Goal: Transaction & Acquisition: Subscribe to service/newsletter

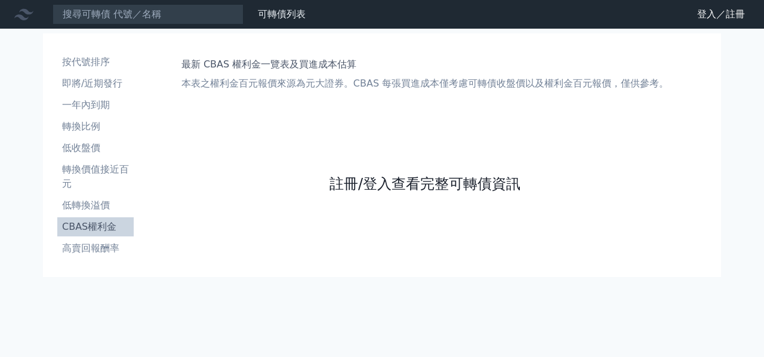
click at [359, 175] on link "註冊/登入查看完整可轉債資訊" at bounding box center [425, 183] width 191 height 19
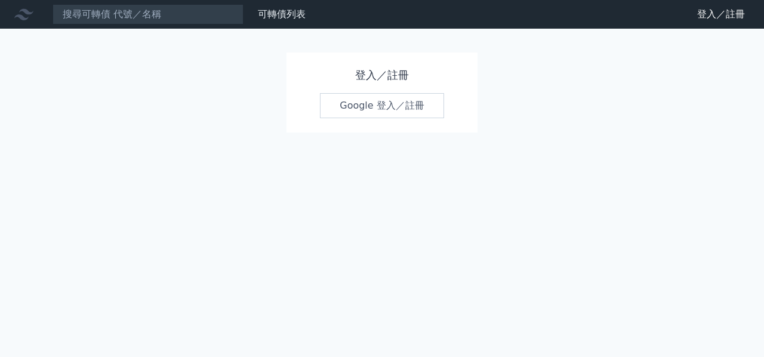
click at [404, 124] on div "登入／註冊 Google 登入／註冊" at bounding box center [382, 93] width 191 height 80
click at [405, 118] on div "登入／註冊 Google 登入／註冊" at bounding box center [382, 93] width 191 height 80
click at [411, 106] on link "Google 登入／註冊" at bounding box center [382, 105] width 124 height 25
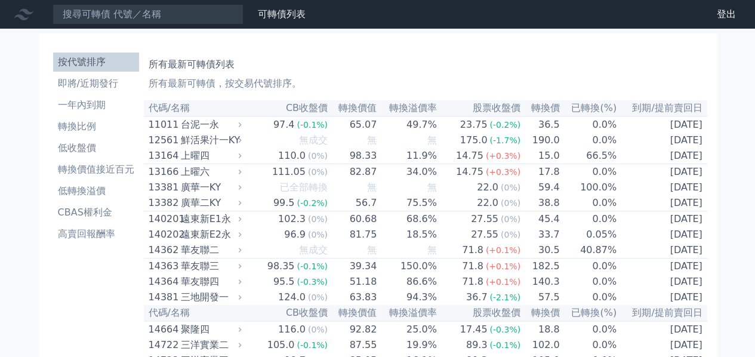
click at [72, 213] on li "CBAS權利金" at bounding box center [96, 212] width 86 height 14
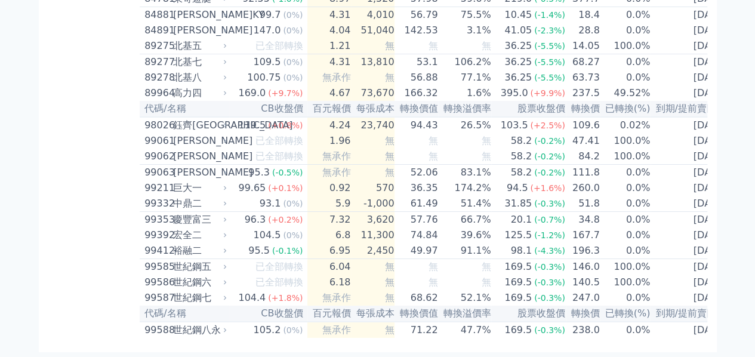
scroll to position [6505, 0]
